Goal: Task Accomplishment & Management: Manage account settings

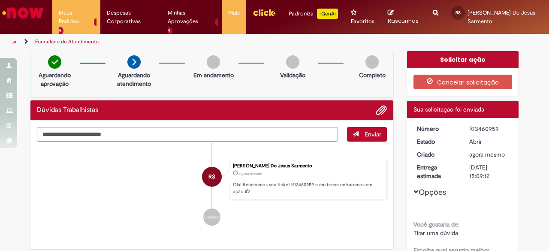
click at [11, 42] on font "Lar" at bounding box center [12, 41] width 7 height 7
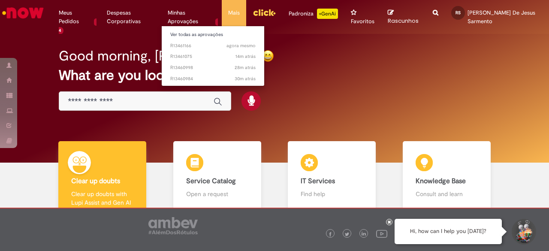
click at [100, 12] on li "Minhas Aprovações 4 Ver todas as aprovações agora mesmo agora mesmo R13461166 1…" at bounding box center [76, 13] width 48 height 26
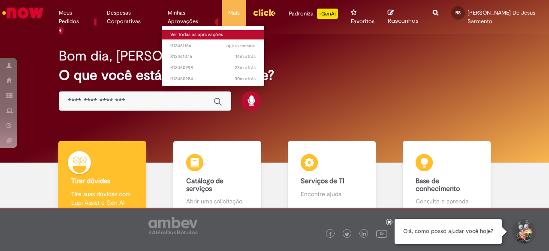
click at [190, 37] on font "Ver todas as aprovações" at bounding box center [196, 34] width 53 height 6
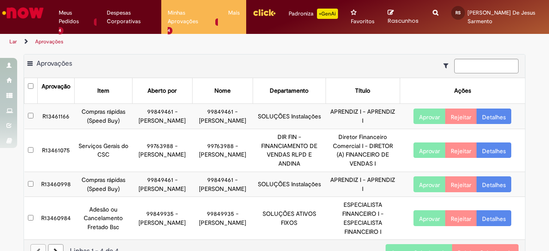
click at [426, 249] on font "Aprovar Selecionado" at bounding box center [419, 253] width 56 height 8
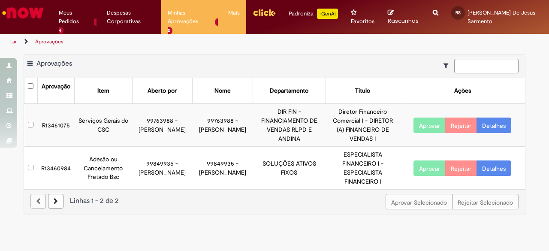
click at [51, 126] on font "R13461075" at bounding box center [56, 125] width 28 height 8
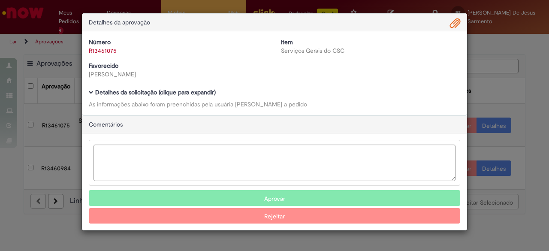
click at [91, 95] on span "Modal de Aprovação da Ambev" at bounding box center [91, 92] width 5 height 5
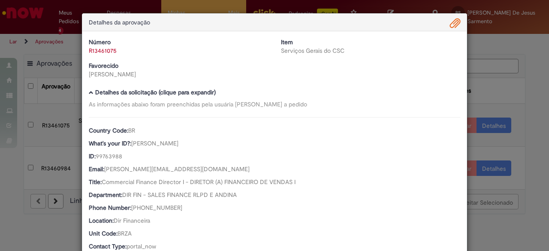
drag, startPoint x: 291, startPoint y: 24, endPoint x: 286, endPoint y: 15, distance: 10.0
click at [287, 17] on div "Detalhes da aprovação" at bounding box center [274, 23] width 385 height 18
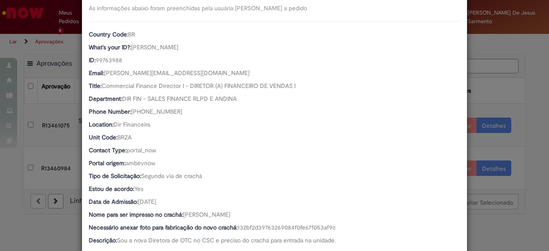
scroll to position [97, 0]
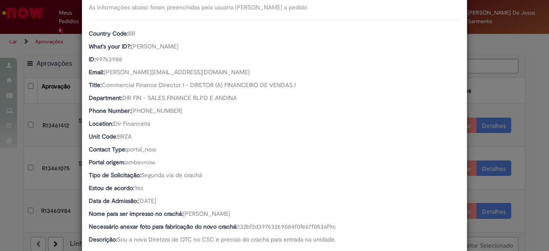
drag, startPoint x: 217, startPoint y: 47, endPoint x: 131, endPoint y: 46, distance: 85.9
click at [131, 46] on span "[PERSON_NAME]" at bounding box center [154, 46] width 47 height 8
copy span "[PERSON_NAME]"
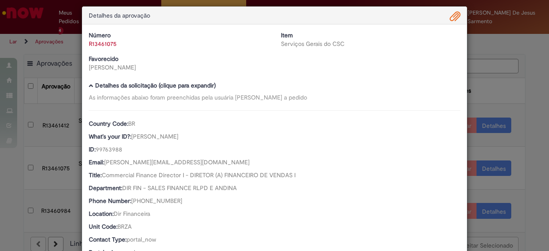
scroll to position [4, 0]
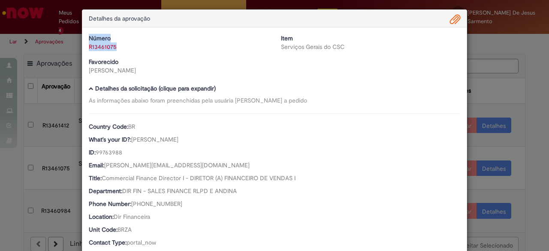
drag, startPoint x: 116, startPoint y: 46, endPoint x: 79, endPoint y: 39, distance: 38.0
click at [82, 39] on div "Número R13461075" at bounding box center [178, 42] width 192 height 17
copy div "Número R13461075"
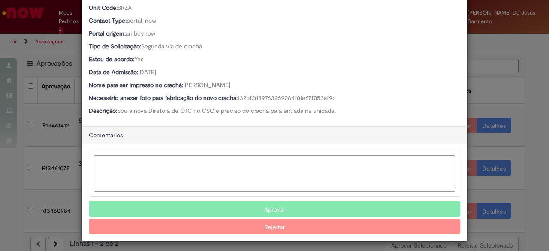
scroll to position [225, 0]
click at [312, 204] on button "Aprovar" at bounding box center [275, 208] width 372 height 15
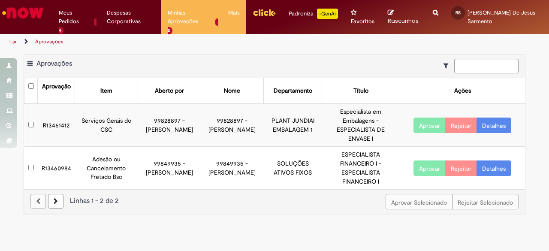
click at [55, 121] on font "R13461412" at bounding box center [56, 125] width 27 height 8
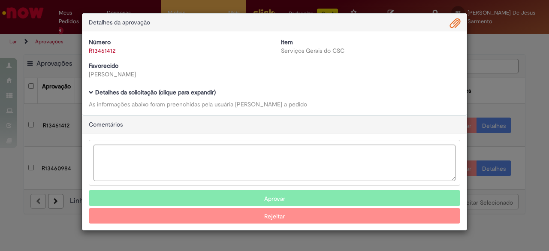
click at [92, 91] on span "Modal de Aprovação da Ambev" at bounding box center [91, 92] width 5 height 5
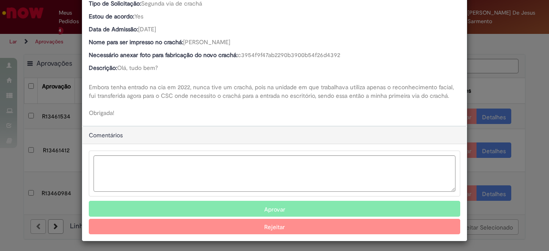
scroll to position [268, 0]
click at [285, 204] on button "Aprovar" at bounding box center [275, 208] width 372 height 15
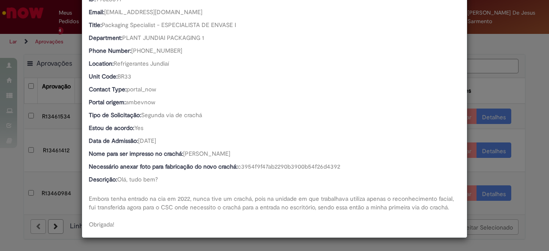
scroll to position [156, 0]
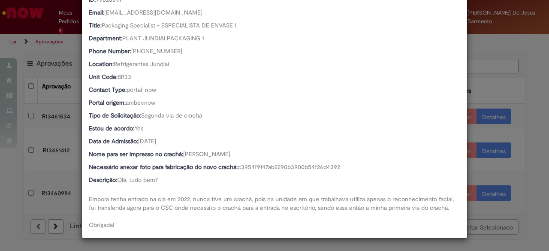
click at [535, 94] on div "Detalhes da aprovação Número R13461412 Item Serviços Gerais do CSC Favorecido […" at bounding box center [274, 125] width 549 height 251
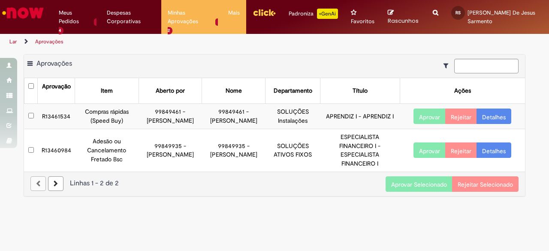
click at [417, 112] on button "Aprovar" at bounding box center [430, 116] width 32 height 15
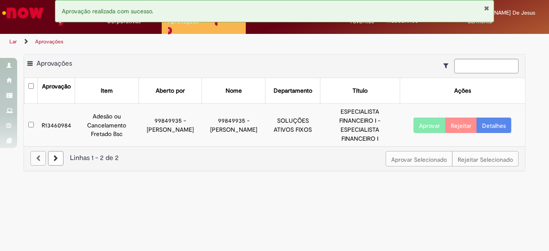
click at [57, 121] on font "R13460984" at bounding box center [57, 125] width 30 height 8
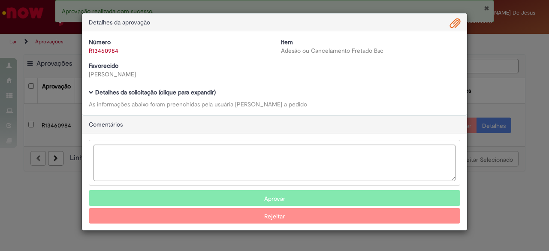
click at [90, 92] on span "Modal de Aprovação da Ambev" at bounding box center [91, 92] width 5 height 5
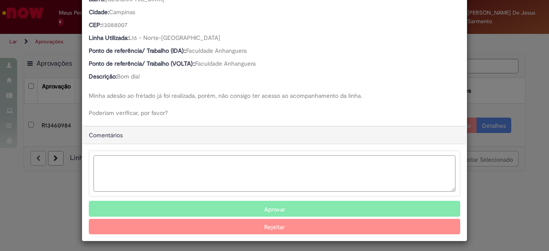
scroll to position [388, 0]
click at [161, 185] on textarea "Modal de Aprovação da Ambev" at bounding box center [275, 174] width 362 height 36
type textarea "*"
paste textarea "**********"
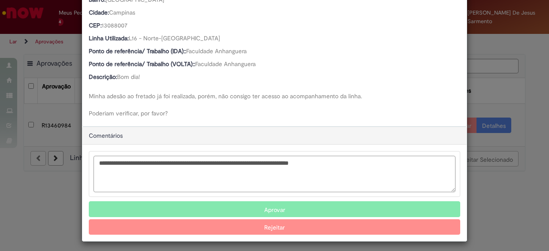
click at [138, 162] on textarea "**********" at bounding box center [275, 174] width 362 height 36
type textarea "**********"
click at [275, 206] on font "Aprovar" at bounding box center [274, 210] width 21 height 8
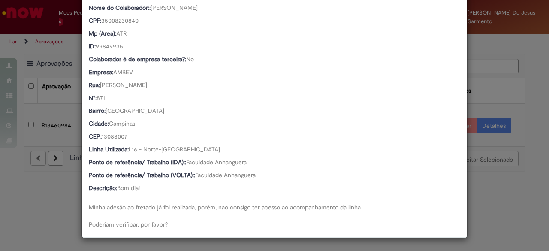
scroll to position [276, 0]
